Goal: Information Seeking & Learning: Check status

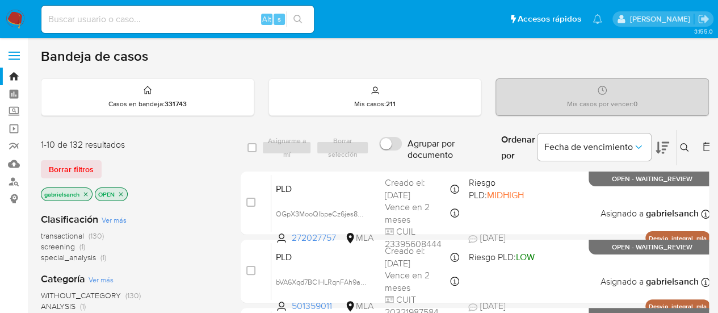
click at [166, 16] on input at bounding box center [177, 19] width 272 height 15
paste input "EjzeeHG98JlzJD5LlfUApJtk"
type input "EjzeeHG98JlzJD5LlfUApJtk"
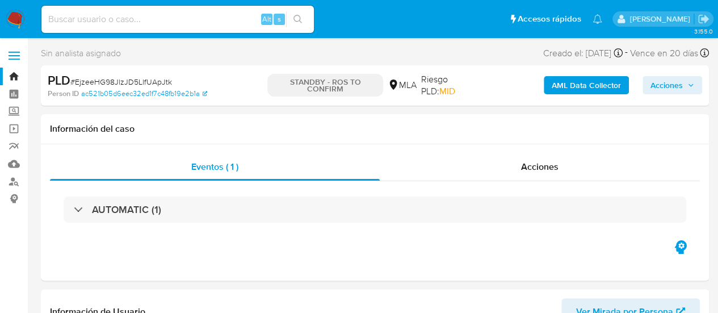
select select "10"
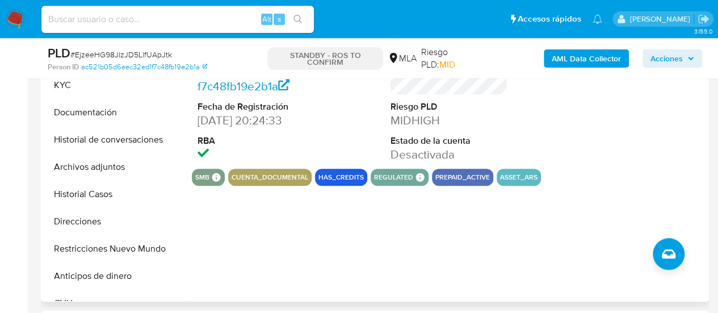
scroll to position [227, 0]
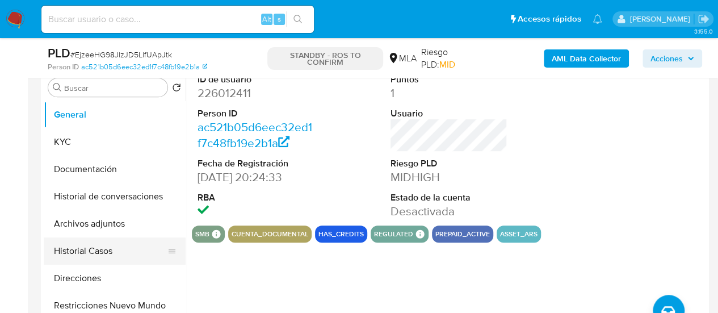
click at [106, 250] on button "Historial Casos" at bounding box center [110, 250] width 133 height 27
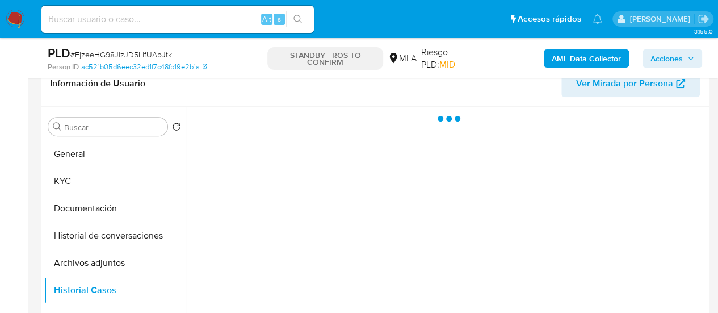
scroll to position [170, 0]
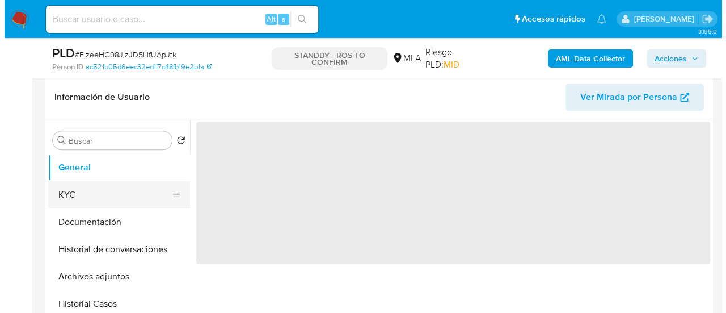
scroll to position [227, 0]
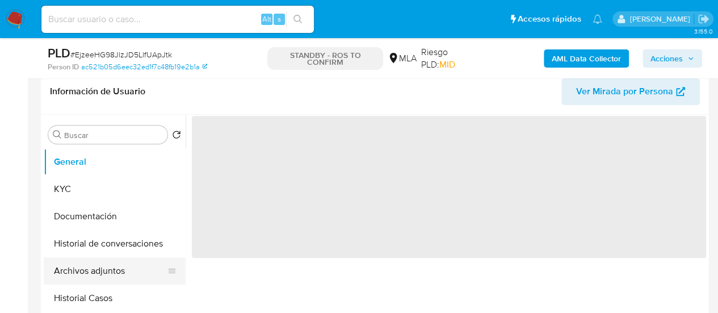
click at [108, 268] on button "Archivos adjuntos" at bounding box center [110, 270] width 133 height 27
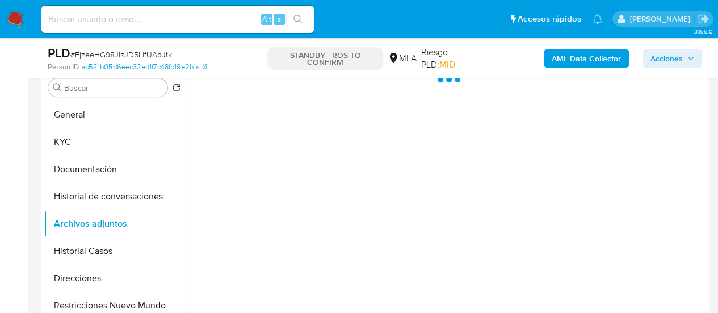
select select "10"
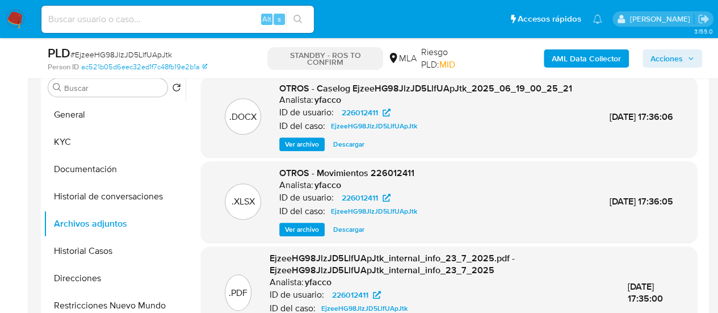
click at [301, 150] on span "Ver archivo" at bounding box center [302, 143] width 34 height 11
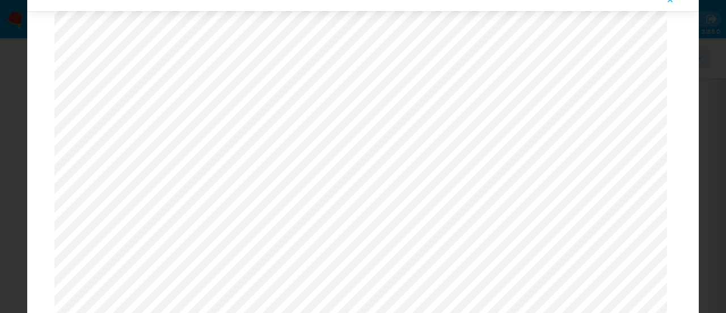
scroll to position [204, 0]
click at [670, 1] on icon "Attachment preview" at bounding box center [670, -1] width 9 height 9
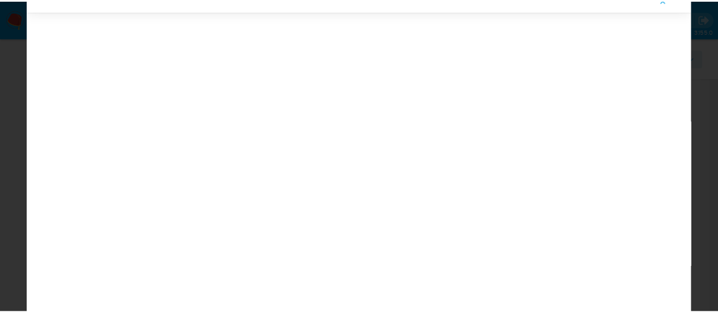
scroll to position [36, 0]
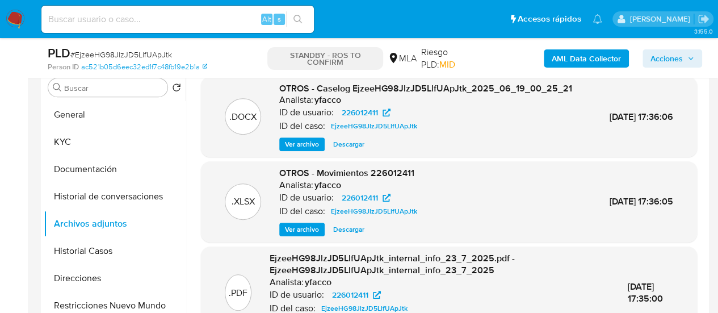
click at [15, 24] on img at bounding box center [15, 19] width 19 height 19
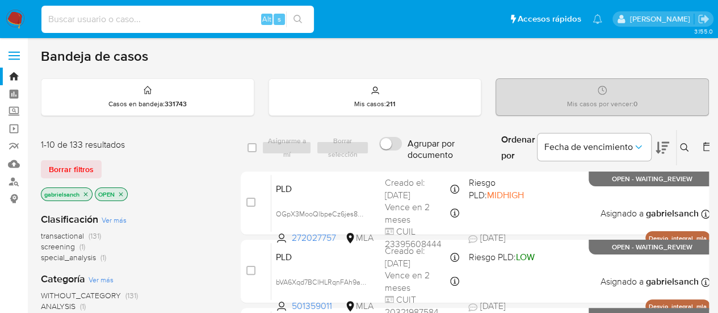
click at [185, 20] on input at bounding box center [177, 19] width 272 height 15
paste input "5LeVhwnDASm1kaiLW6CkpsMg"
type input "5LeVhwnDASm1kaiLW6CkpsMg"
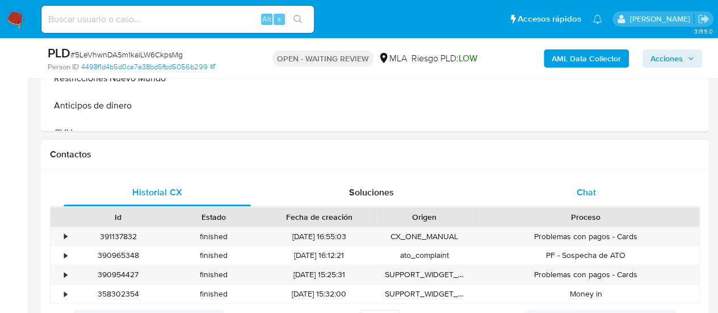
click at [555, 183] on div "Chat" at bounding box center [586, 192] width 187 height 27
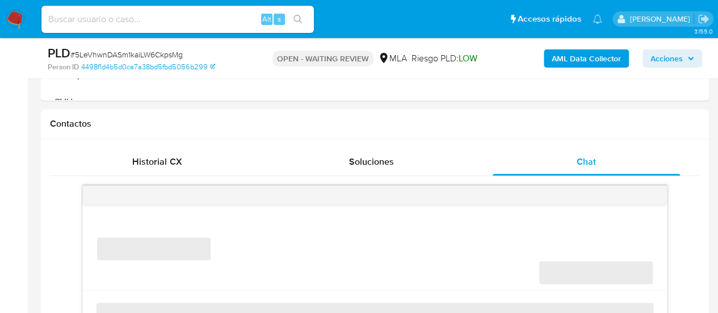
scroll to position [567, 0]
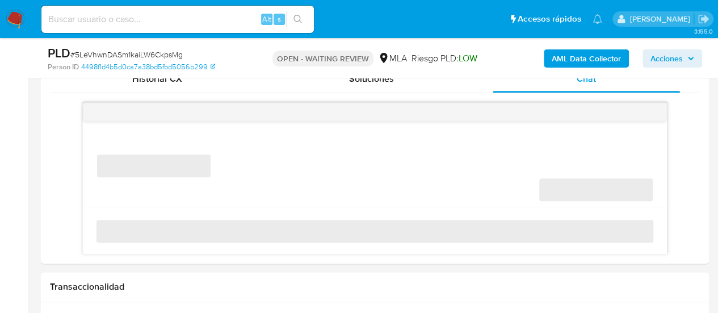
select select "10"
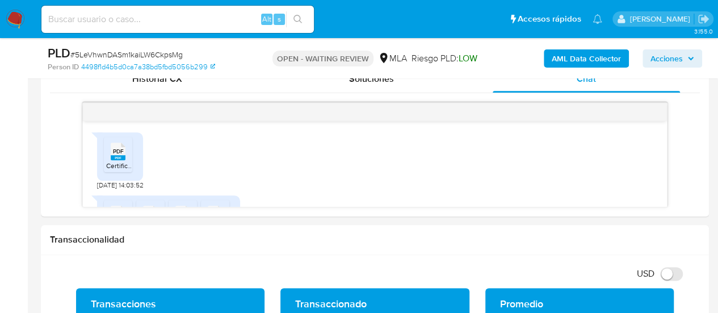
scroll to position [1654, 0]
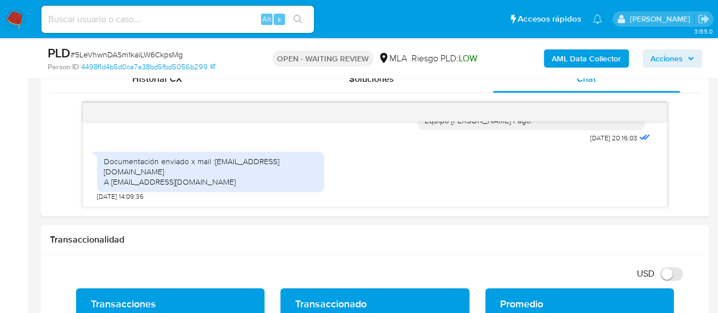
click at [152, 15] on input at bounding box center [177, 19] width 272 height 15
paste input "4wRxU7lp5MSM0xfWj2Ow9Dho"
type input "4wRxU7lp5MSM0xfWj2Ow9Dho"
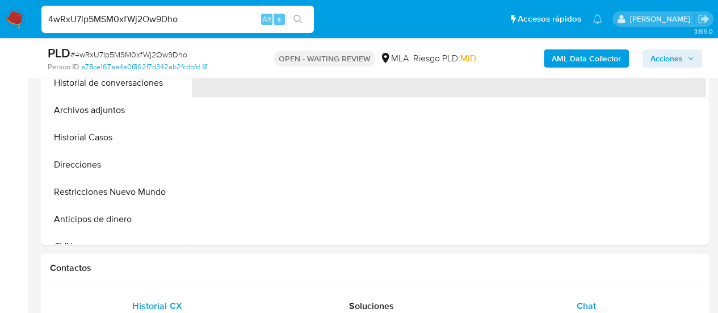
scroll to position [511, 0]
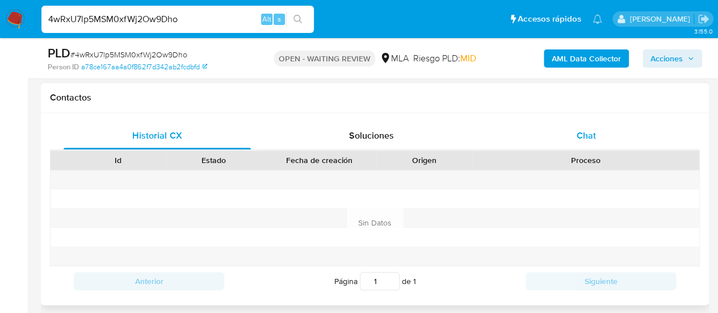
click at [590, 139] on span "Chat" at bounding box center [586, 135] width 19 height 13
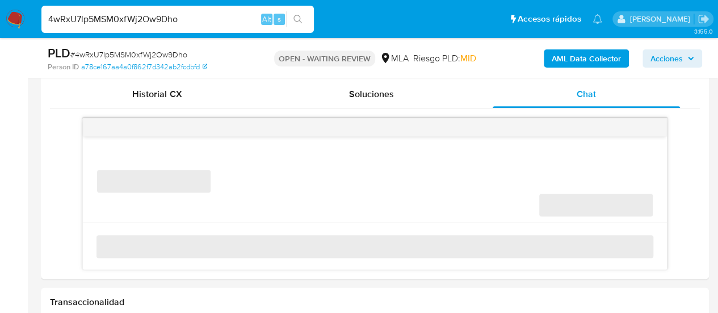
scroll to position [567, 0]
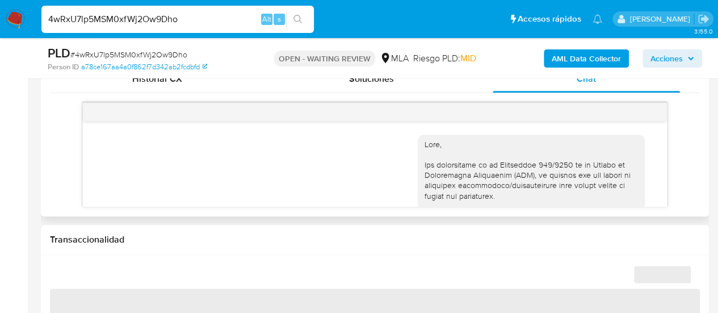
select select "10"
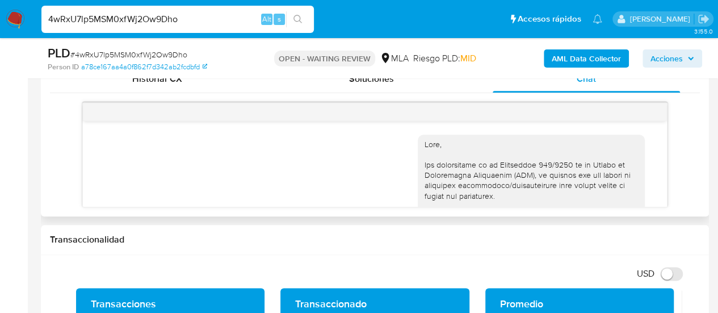
scroll to position [1278, 0]
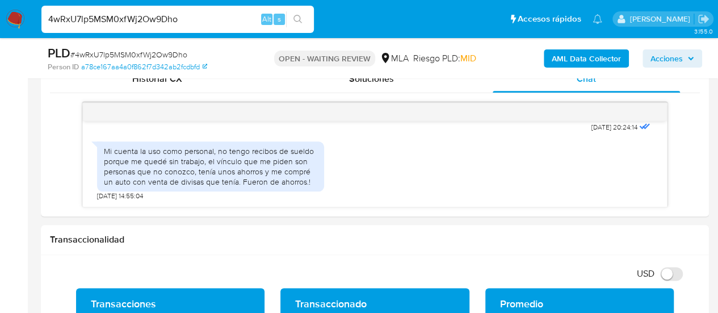
click at [162, 14] on input "4wRxU7lp5MSM0xfWj2Ow9Dho" at bounding box center [177, 19] width 272 height 15
paste input "gSdL2RZVqOIMLG7usmG05SBt"
type input "gSdL2RZVqOIMLG7usmG05SBt"
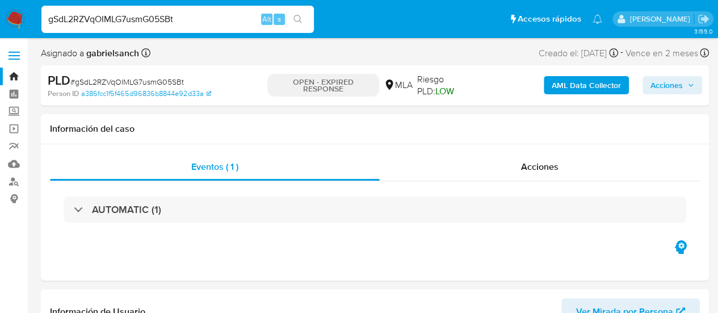
select select "10"
click at [149, 16] on input "gSdL2RZVqOIMLG7usmG05SBt" at bounding box center [177, 19] width 272 height 15
paste input "ctPeL7sQjO9wGyl8JVus6RO7"
type input "ctPeL7sQjO9wGyl8JVus6RO7"
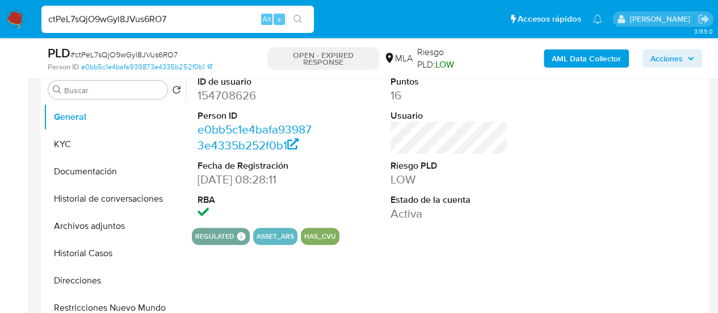
scroll to position [227, 0]
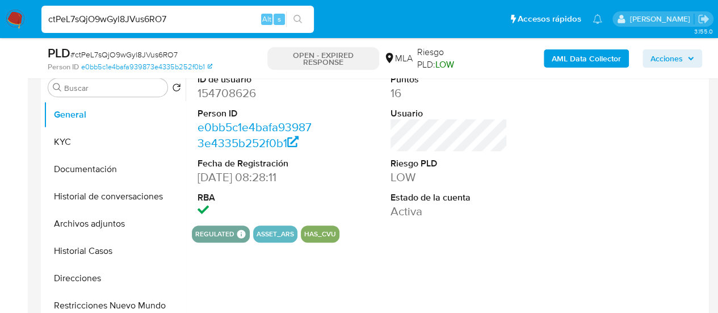
select select "10"
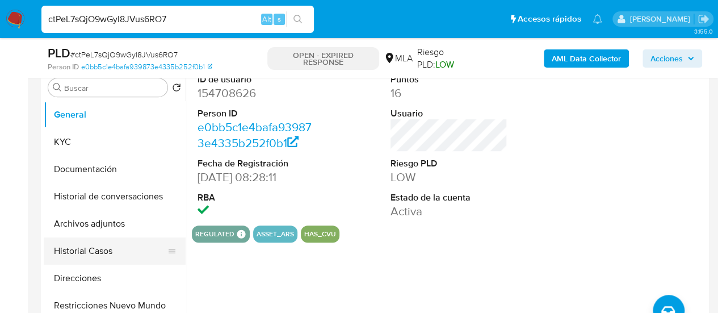
click at [108, 247] on button "Historial Casos" at bounding box center [110, 250] width 133 height 27
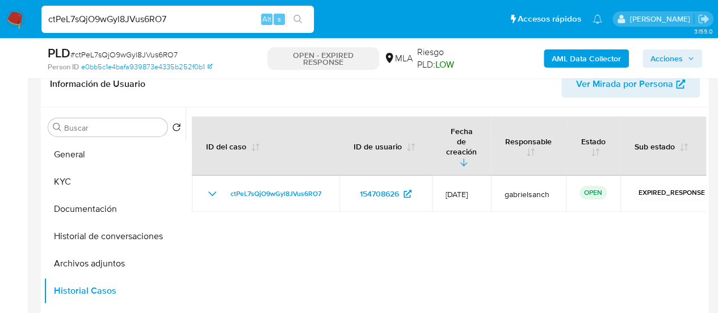
scroll to position [170, 0]
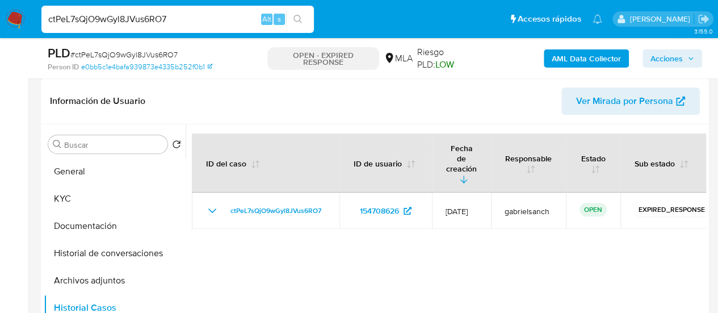
click at [140, 16] on input "ctPeL7sQjO9wGyl8JVus6RO7" at bounding box center [177, 19] width 272 height 15
paste input "Qba3vxSb0O3o6PNWwNgHU6Ra"
type input "Qba3vxSb0O3o6PNWwNgHU6Ra"
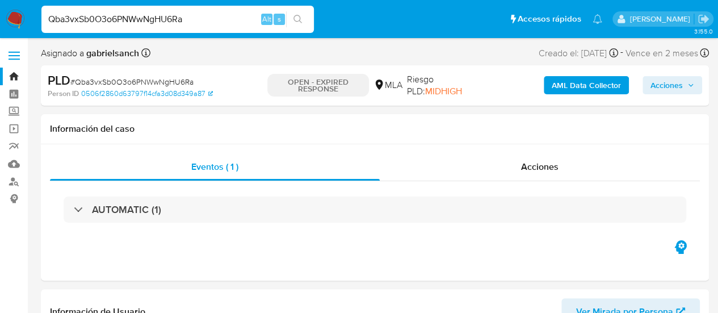
select select "10"
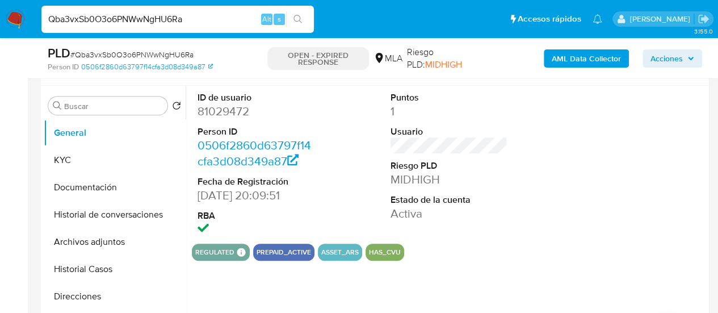
scroll to position [227, 0]
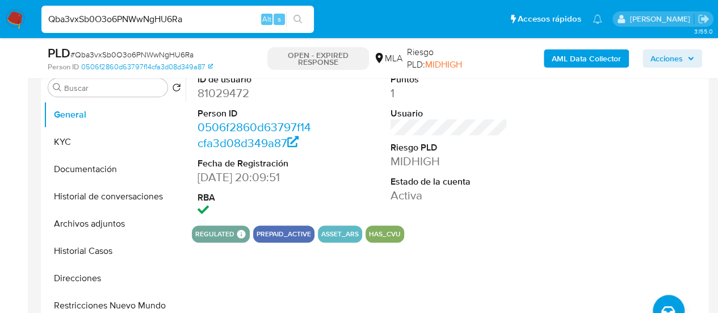
click at [148, 14] on input "Qba3vxSb0O3o6PNWwNgHU6Ra" at bounding box center [177, 19] width 272 height 15
click at [148, 13] on input "Qba3vxSb0O3o6PNWwNgHU6Ra" at bounding box center [177, 19] width 272 height 15
paste input "YRpgHQwj9i6Z5CryX58pEmx2"
type input "YRpgHQwj9i6Z5CryX58pEmx2"
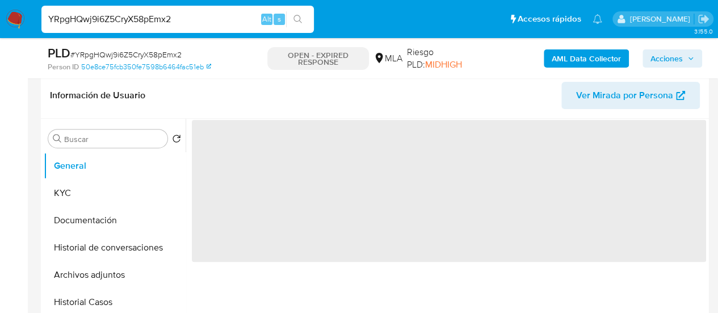
scroll to position [227, 0]
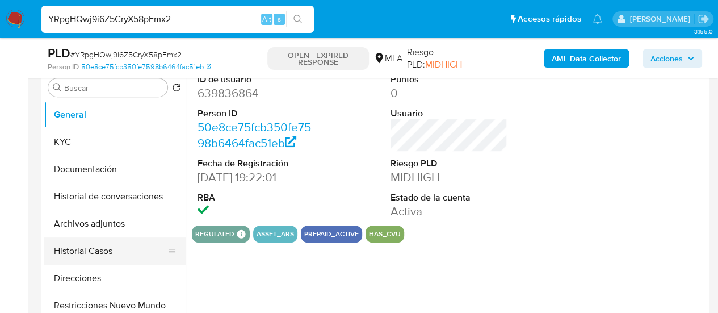
click at [104, 250] on button "Historial Casos" at bounding box center [110, 250] width 133 height 27
select select "10"
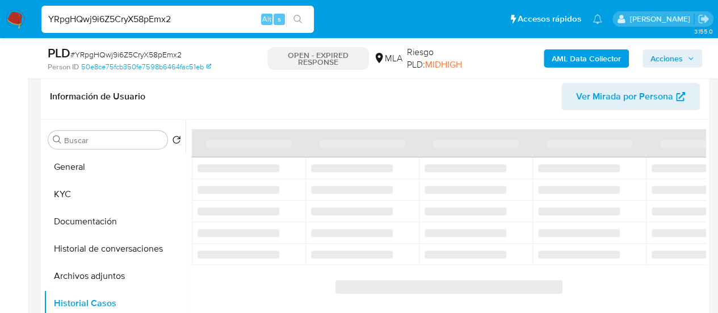
scroll to position [170, 0]
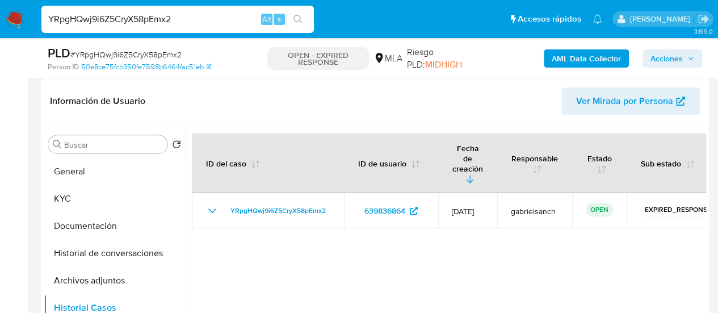
click at [136, 14] on input "YRpgHQwj9i6Z5CryX58pEmx2" at bounding box center [177, 19] width 272 height 15
click at [135, 19] on input "YRpgHQwj9i6Z5CryX58pEmx2" at bounding box center [177, 19] width 272 height 15
click at [136, 19] on input "YRpgHQwj9i6Z5CryX58pEmx2" at bounding box center [177, 19] width 272 height 15
paste input "Fsw7mogWXle8UNragArnUSoJ"
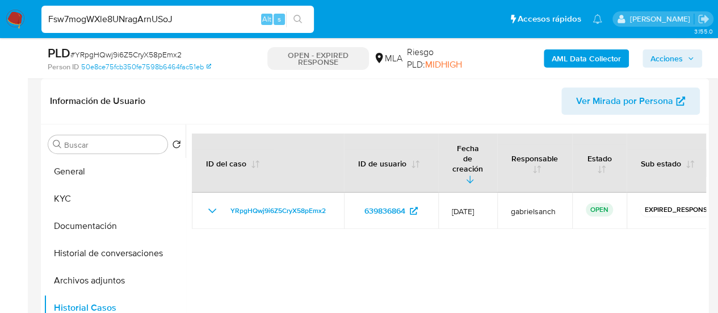
type input "Fsw7mogWXle8UNragArnUSoJ"
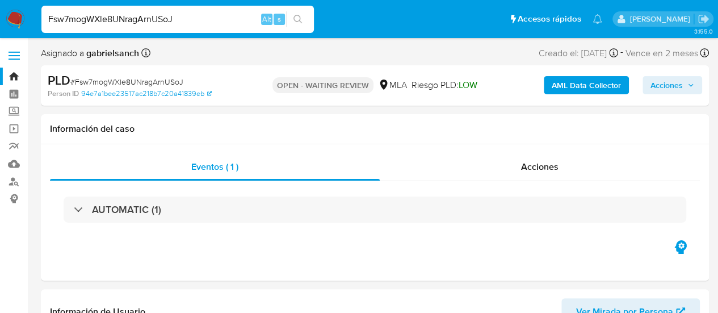
select select "10"
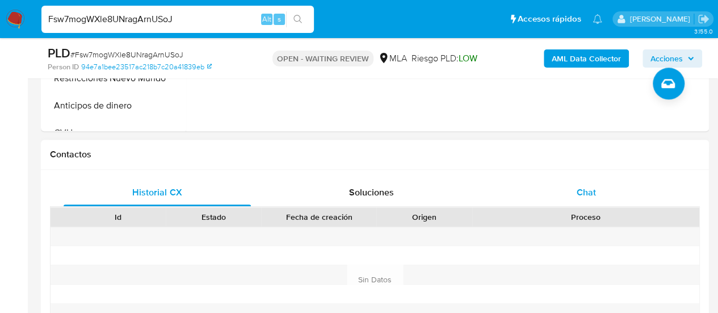
click at [579, 190] on span "Chat" at bounding box center [586, 192] width 19 height 13
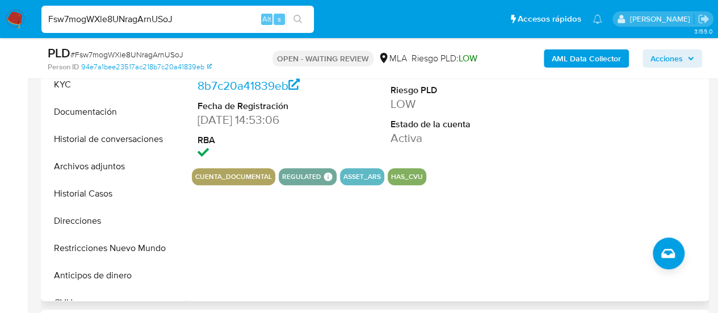
scroll to position [284, 0]
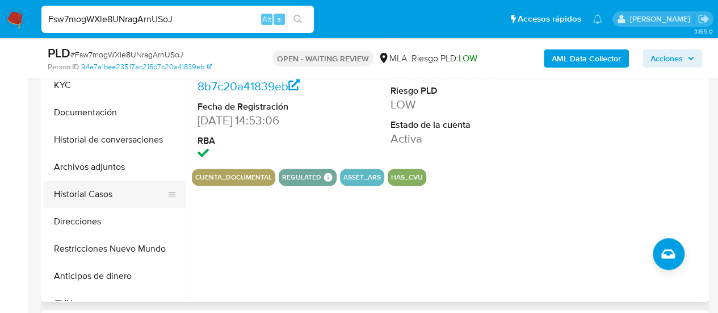
click at [102, 188] on button "Historial Casos" at bounding box center [110, 193] width 133 height 27
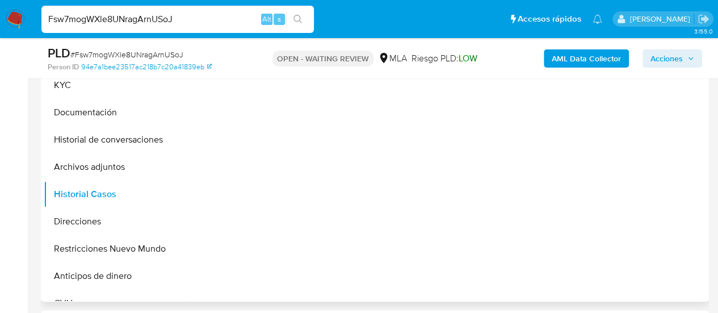
scroll to position [227, 0]
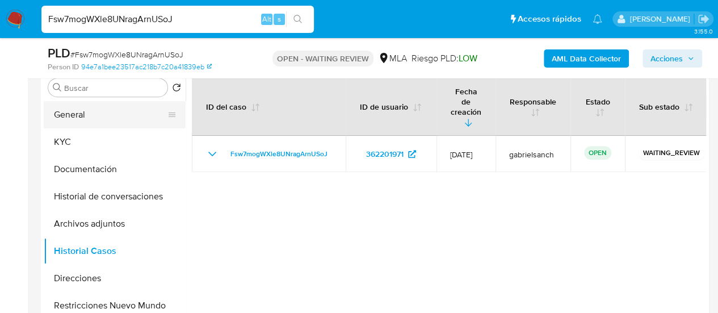
click at [78, 105] on button "General" at bounding box center [110, 114] width 133 height 27
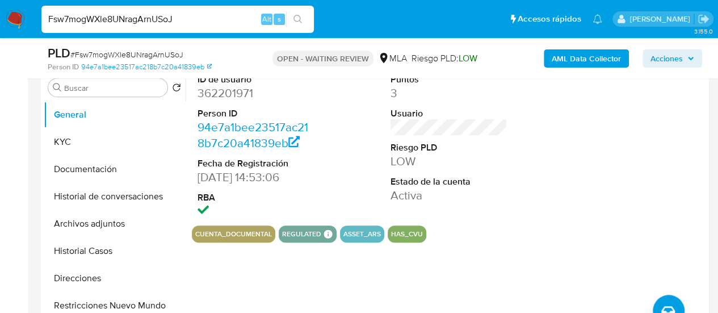
click at [136, 21] on input "Fsw7mogWXle8UNragArnUSoJ" at bounding box center [177, 19] width 272 height 15
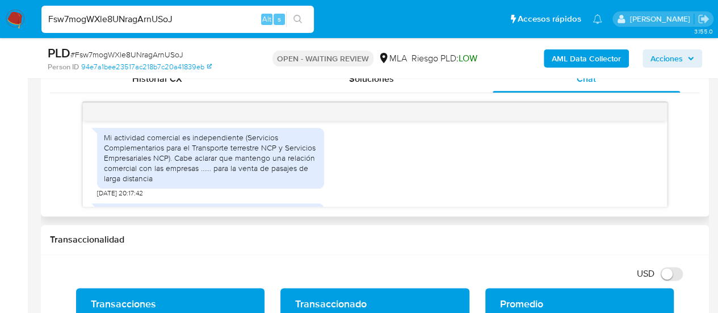
scroll to position [632, 0]
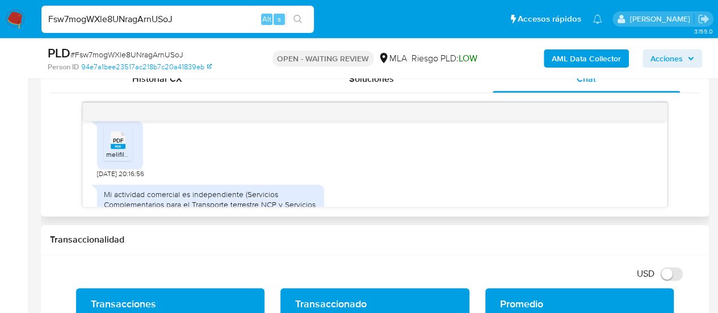
click at [121, 159] on span "melifile131634583671146711.pdf" at bounding box center [153, 154] width 94 height 10
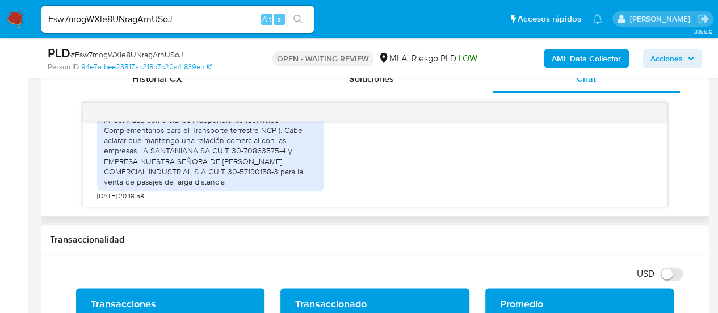
scroll to position [802, 0]
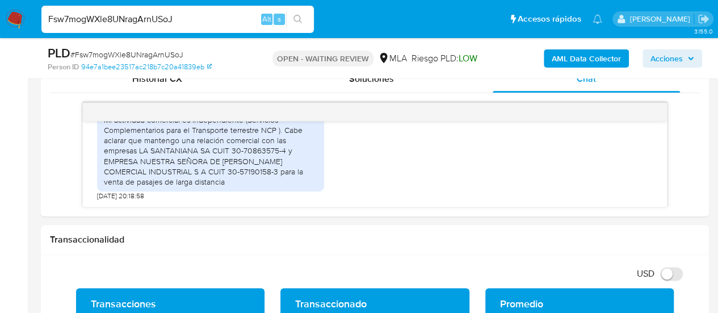
click at [156, 16] on input "Fsw7mogWXle8UNragArnUSoJ" at bounding box center [177, 19] width 272 height 15
paste input "NhWwrPsJIoSjzR1UonNZaQfM"
type input "NhWwrPsJIoSjzR1UonNZaQfM"
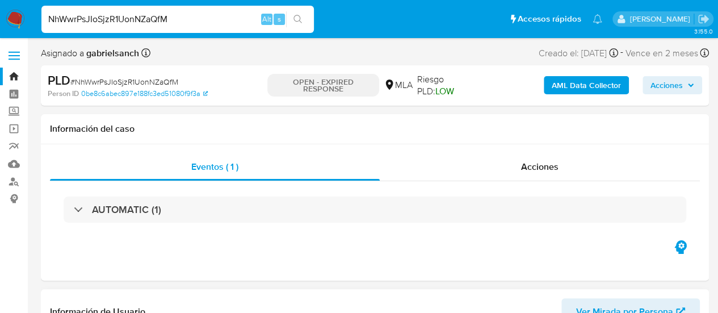
select select "10"
click at [159, 26] on input "NhWwrPsJIoSjzR1UonNZaQfM" at bounding box center [177, 19] width 272 height 15
click at [150, 19] on input "NhWwrPsJIoSjzR1UonNZaQfM" at bounding box center [177, 19] width 272 height 15
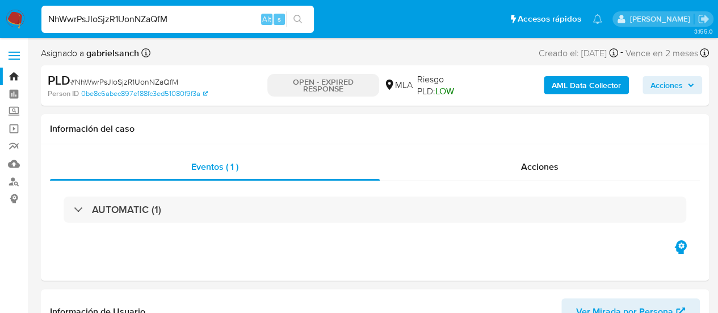
paste input "nWuWb6wMXymBG1cVXsXDuPXv"
type input "nWuWb6wMXymBG1cVXsXDuPXv"
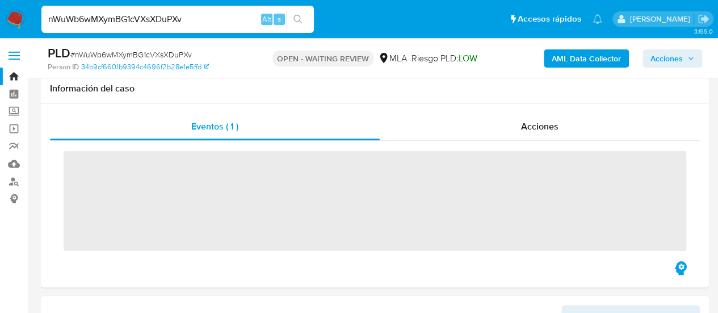
scroll to position [340, 0]
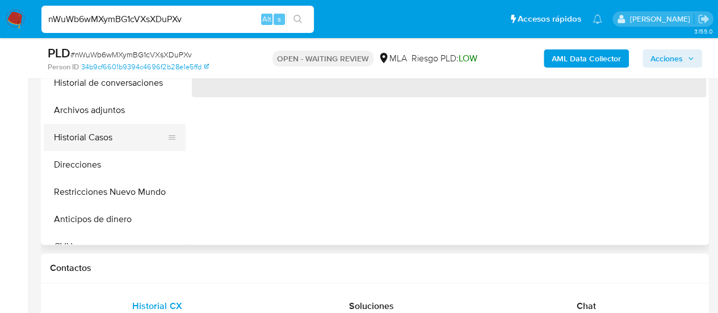
click at [94, 129] on button "Historial Casos" at bounding box center [110, 137] width 133 height 27
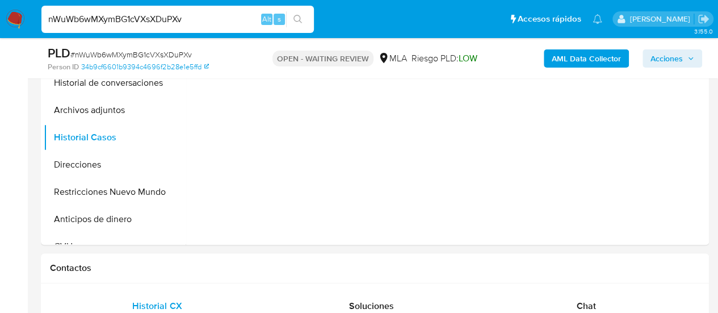
select select "10"
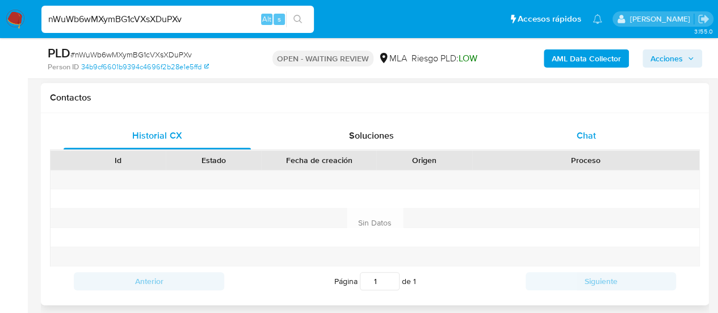
click at [599, 143] on div "Chat" at bounding box center [586, 135] width 187 height 27
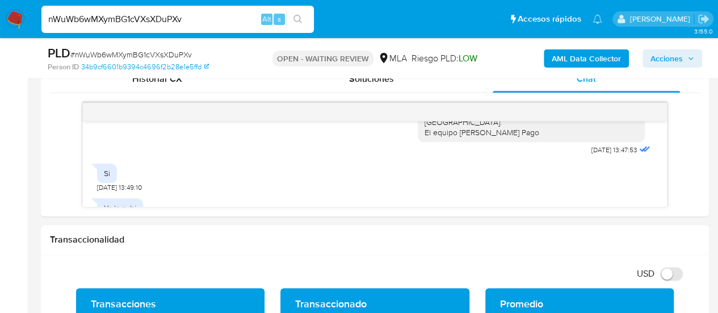
scroll to position [284, 0]
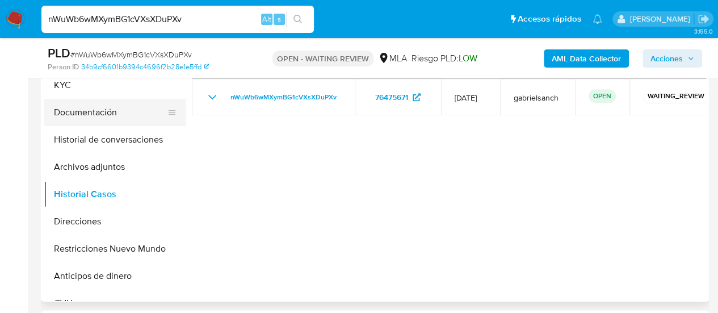
click at [95, 113] on button "Documentación" at bounding box center [110, 112] width 133 height 27
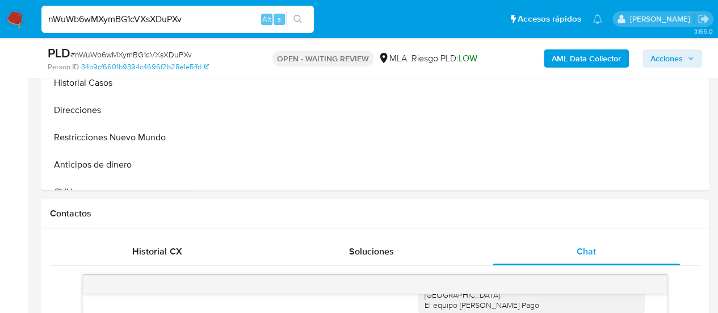
scroll to position [397, 0]
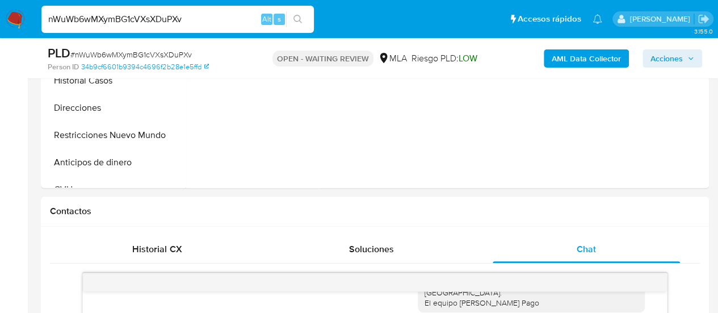
click at [176, 16] on input "nWuWb6wMXymBG1cVXsXDuPXv" at bounding box center [177, 19] width 272 height 15
paste input "OLBe725RcpePC3hBi64xpI6r"
type input "OLBe725RcpePC3hBi64xpI6r"
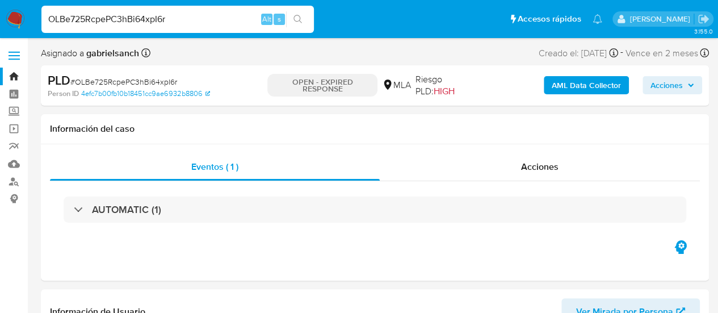
select select "10"
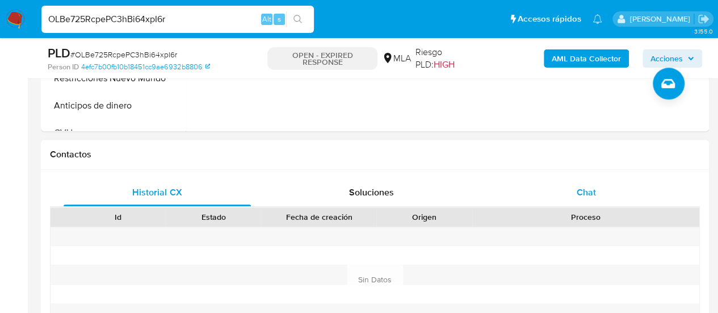
click at [579, 191] on span "Chat" at bounding box center [586, 192] width 19 height 13
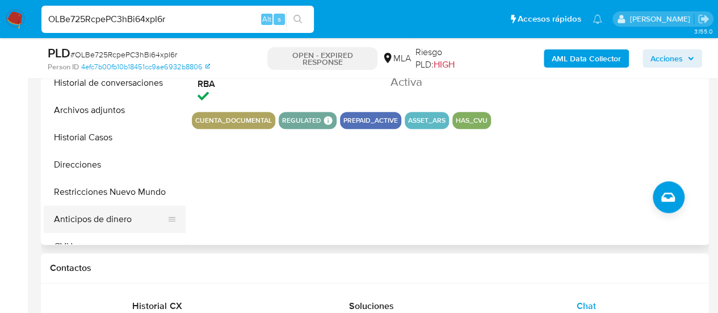
scroll to position [227, 0]
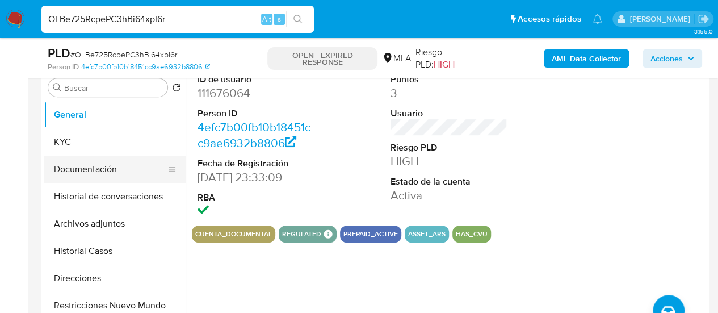
click at [70, 173] on button "Documentación" at bounding box center [110, 168] width 133 height 27
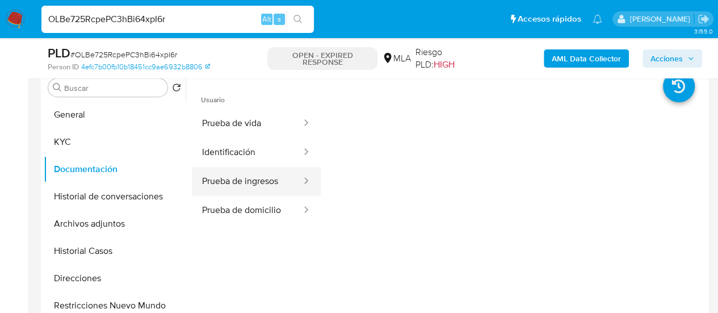
click at [247, 186] on button "Prueba de ingresos" at bounding box center [247, 181] width 111 height 29
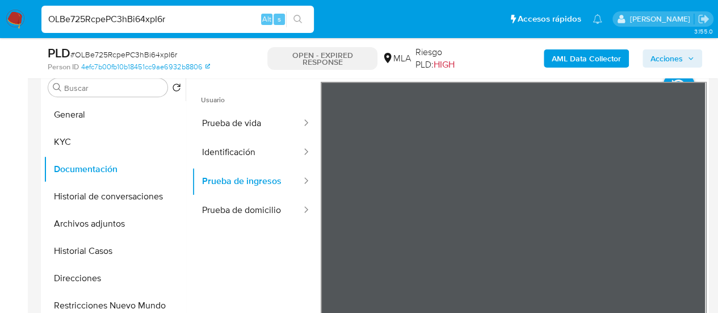
click at [83, 21] on input "OLBe725RcpePC3hBi64xpI6r" at bounding box center [177, 19] width 272 height 15
paste input "WRlcIb1GLLvmTmdWTBOy9Std"
type input "WRlcIb1GLLvmTmdWTBOy9Std"
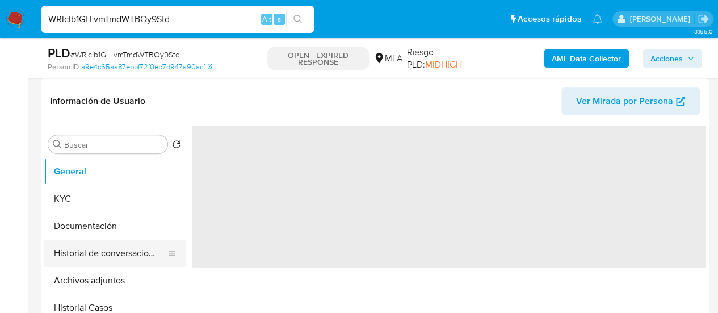
scroll to position [57, 0]
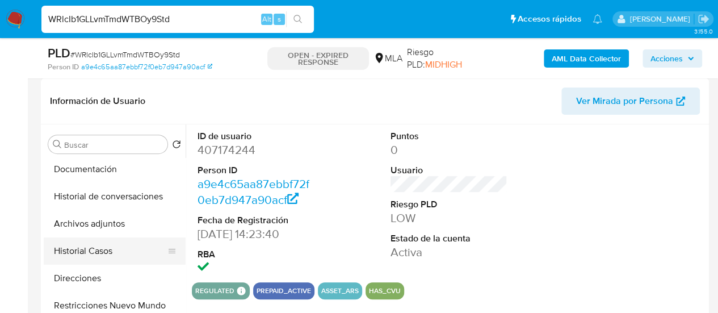
click at [79, 251] on button "Historial Casos" at bounding box center [110, 250] width 133 height 27
select select "10"
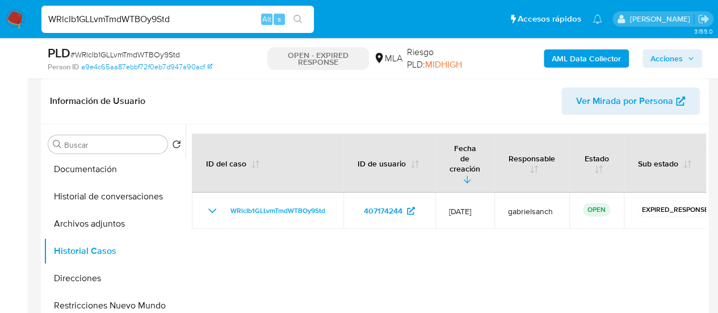
click at [154, 24] on input "WRlcIb1GLLvmTmdWTBOy9Std" at bounding box center [177, 19] width 272 height 15
click at [87, 163] on button "Documentación" at bounding box center [110, 168] width 133 height 27
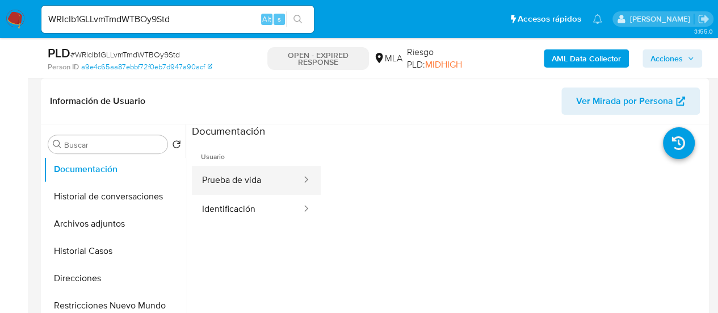
click at [254, 176] on button "Prueba de vida" at bounding box center [247, 180] width 111 height 29
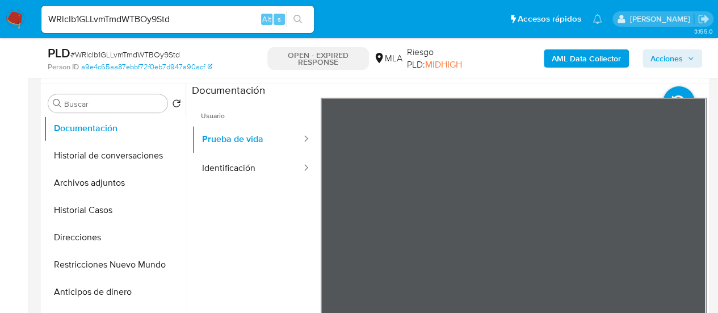
scroll to position [284, 0]
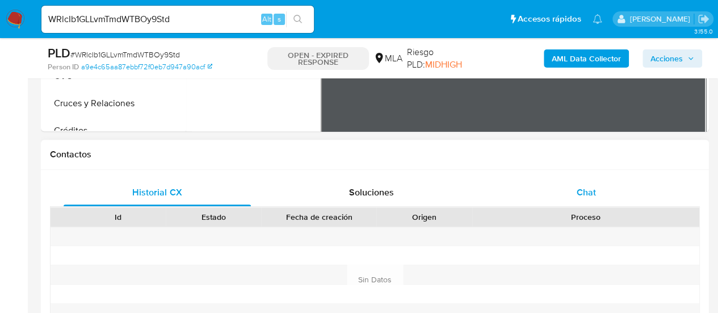
click at [567, 195] on div "Chat" at bounding box center [586, 192] width 187 height 27
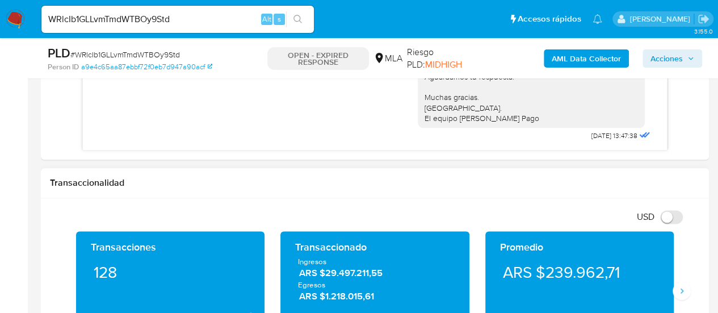
scroll to position [567, 0]
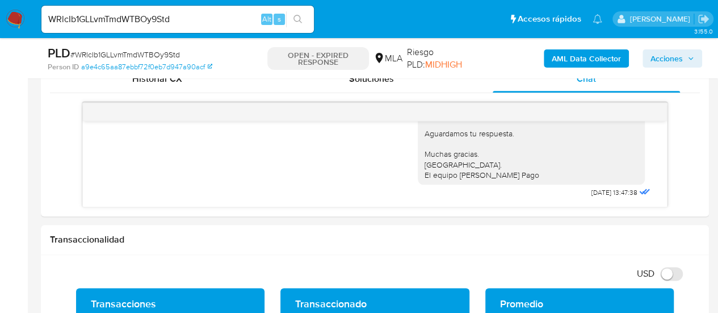
click at [136, 21] on input "WRlcIb1GLLvmTmdWTBOy9Std" at bounding box center [177, 19] width 272 height 15
paste input "D2pwb2dL7Pou48MarXHQ85Ya"
type input "D2pwb2dL7Pou48MarXHQ85Ya"
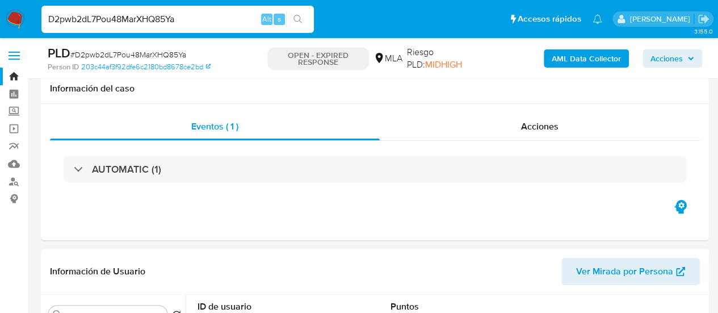
scroll to position [227, 0]
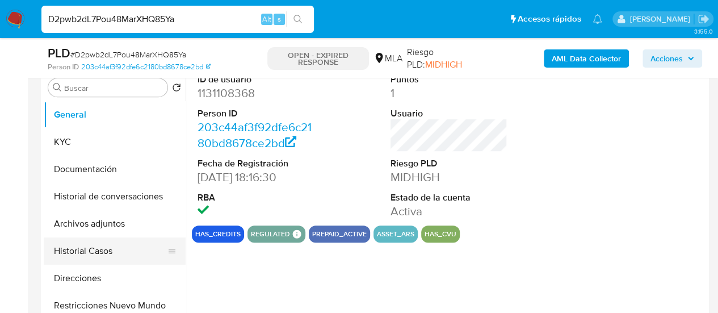
select select "10"
click at [94, 252] on button "Historial Casos" at bounding box center [115, 250] width 142 height 27
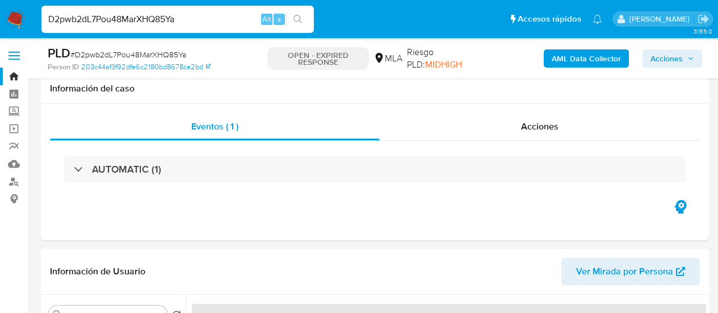
select select "10"
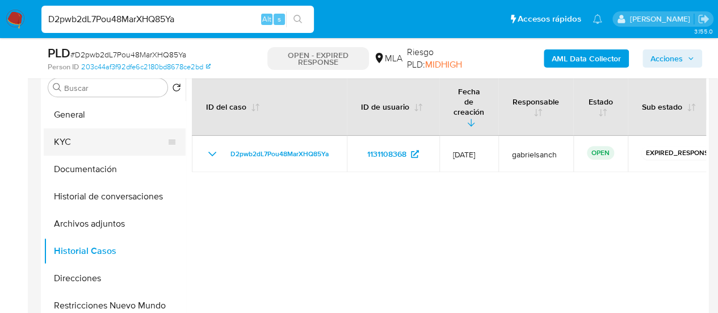
click at [78, 136] on button "KYC" at bounding box center [110, 141] width 133 height 27
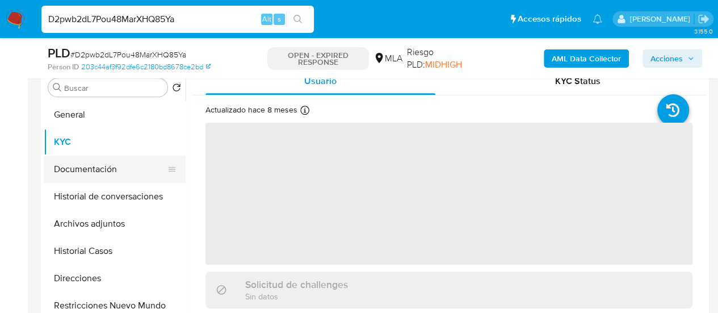
click at [81, 172] on button "Documentación" at bounding box center [110, 168] width 133 height 27
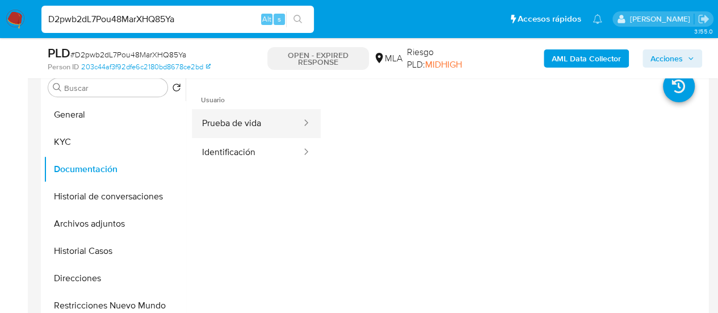
click at [226, 129] on button "Prueba de vida" at bounding box center [247, 123] width 111 height 29
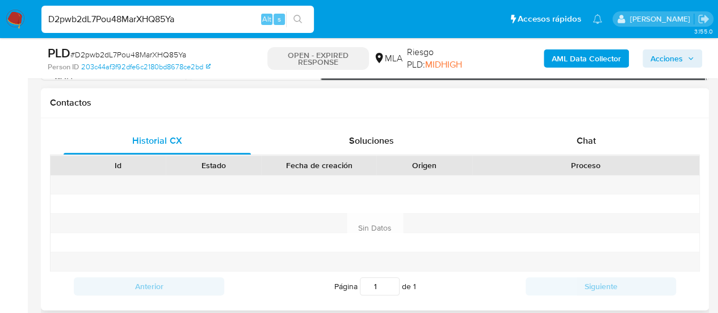
scroll to position [511, 0]
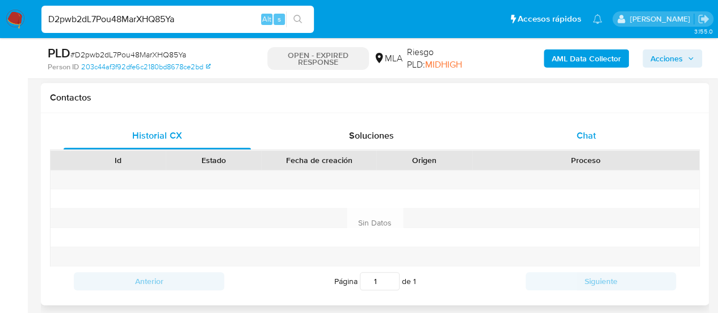
click at [571, 134] on div "Chat" at bounding box center [586, 135] width 187 height 27
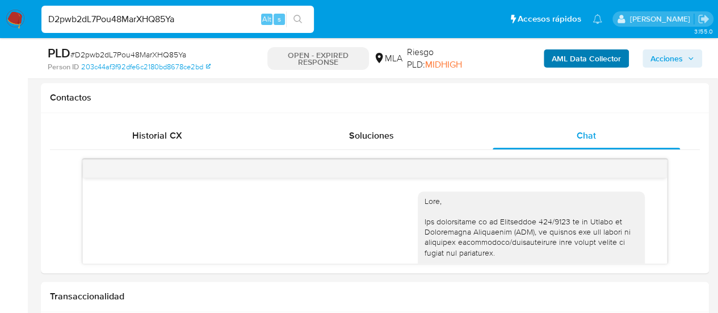
scroll to position [807, 0]
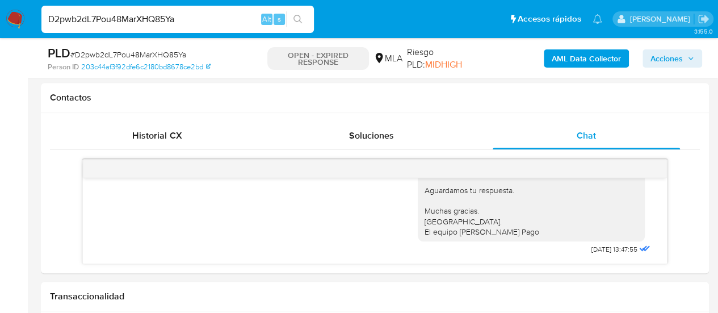
click at [143, 26] on input "D2pwb2dL7Pou48MarXHQ85Ya" at bounding box center [177, 19] width 272 height 15
paste input "Qba3vxSb0O3o6PNWwNgHU6R"
type input "Qba3vxSb0O3o6PNWwNgHU6Ra"
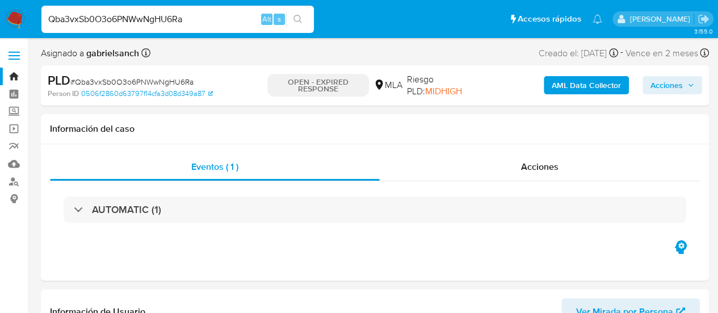
select select "10"
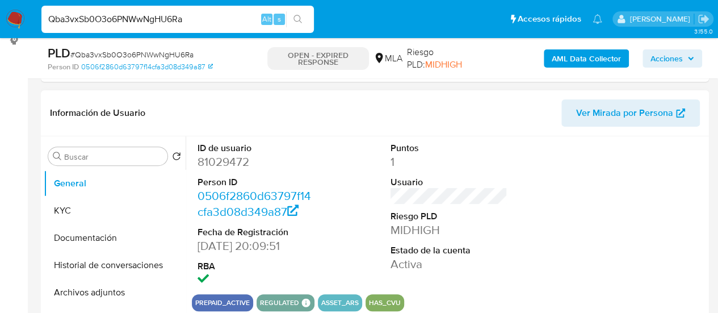
scroll to position [227, 0]
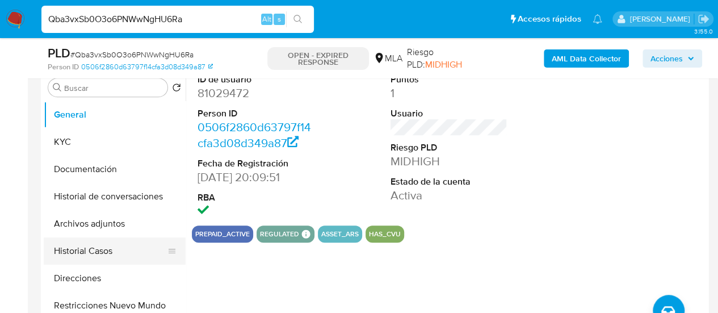
click at [82, 247] on button "Historial Casos" at bounding box center [110, 250] width 133 height 27
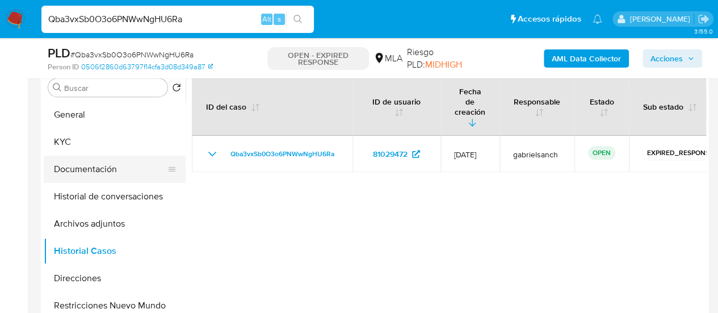
click at [91, 165] on button "Documentación" at bounding box center [110, 168] width 133 height 27
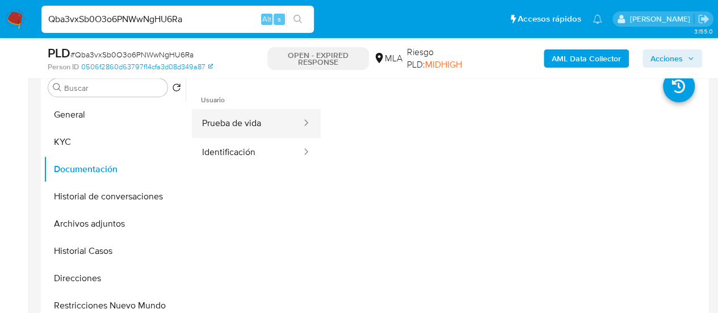
click at [253, 127] on button "Prueba de vida" at bounding box center [247, 123] width 111 height 29
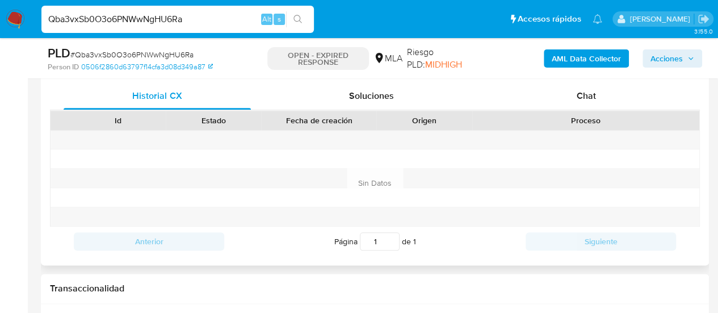
scroll to position [567, 0]
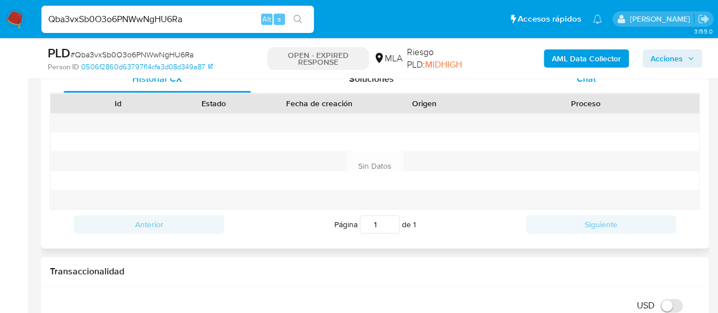
click at [559, 88] on div "Chat" at bounding box center [586, 78] width 187 height 27
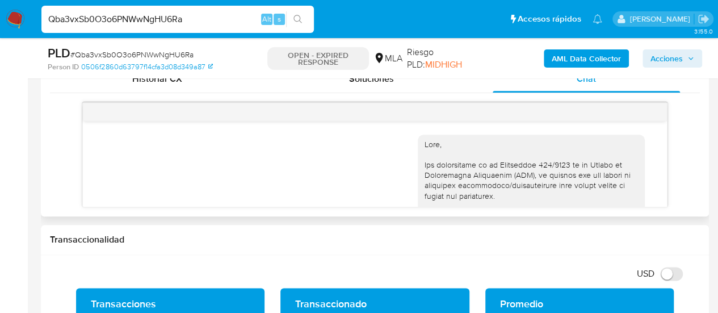
scroll to position [807, 0]
